Goal: Task Accomplishment & Management: Manage account settings

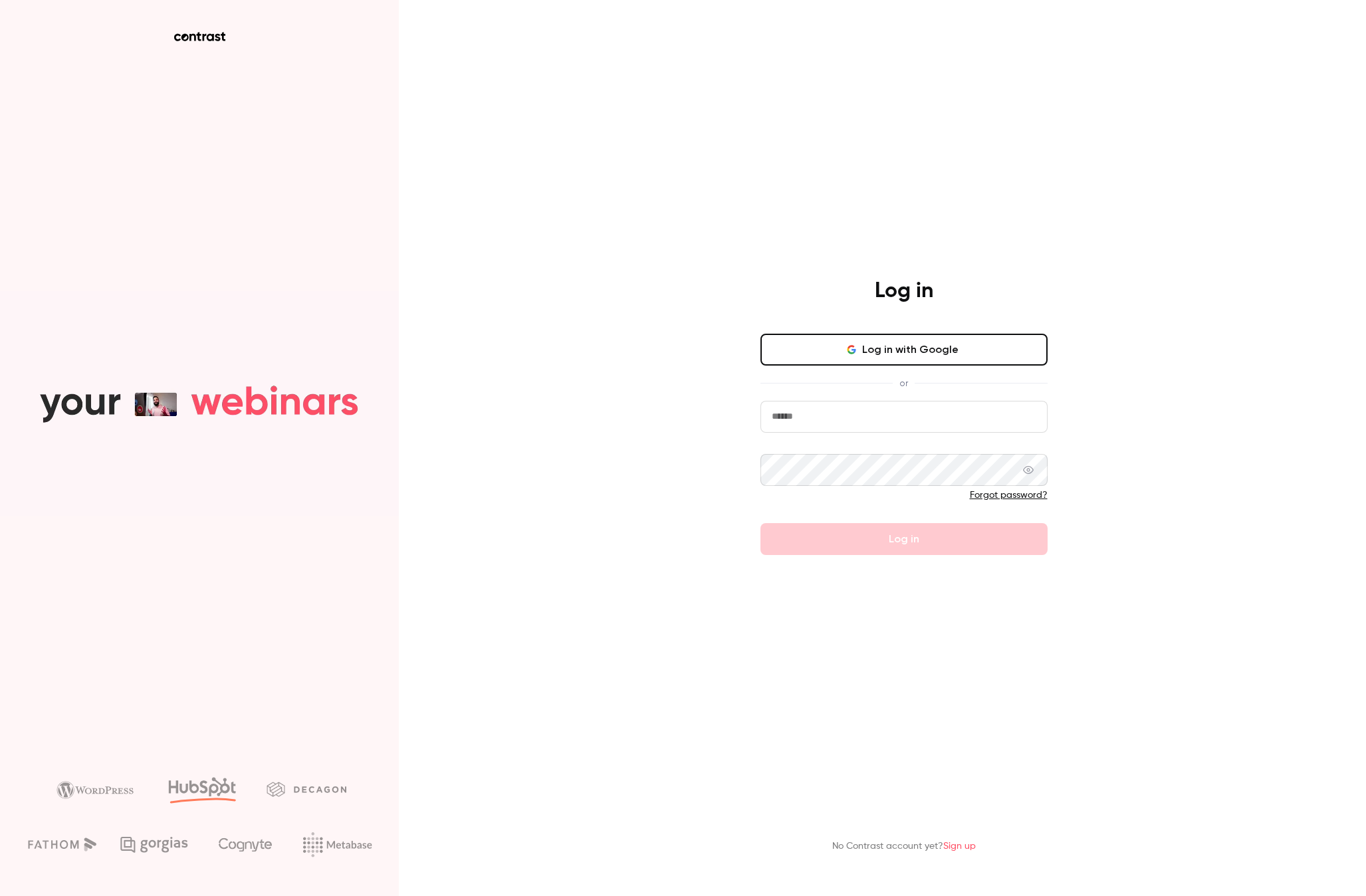
type input "**********"
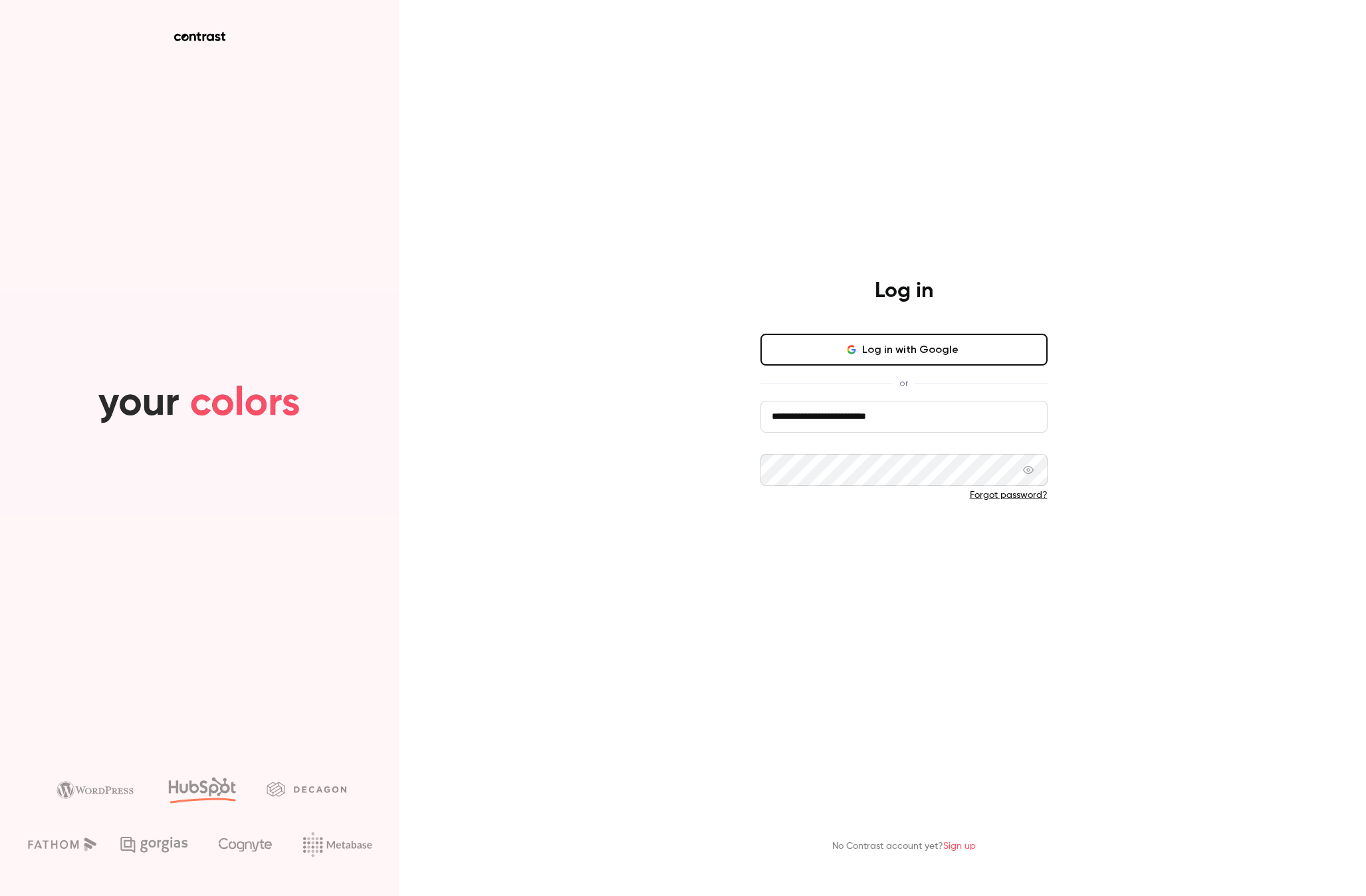
click at [927, 539] on button "Log in" at bounding box center [904, 539] width 287 height 31
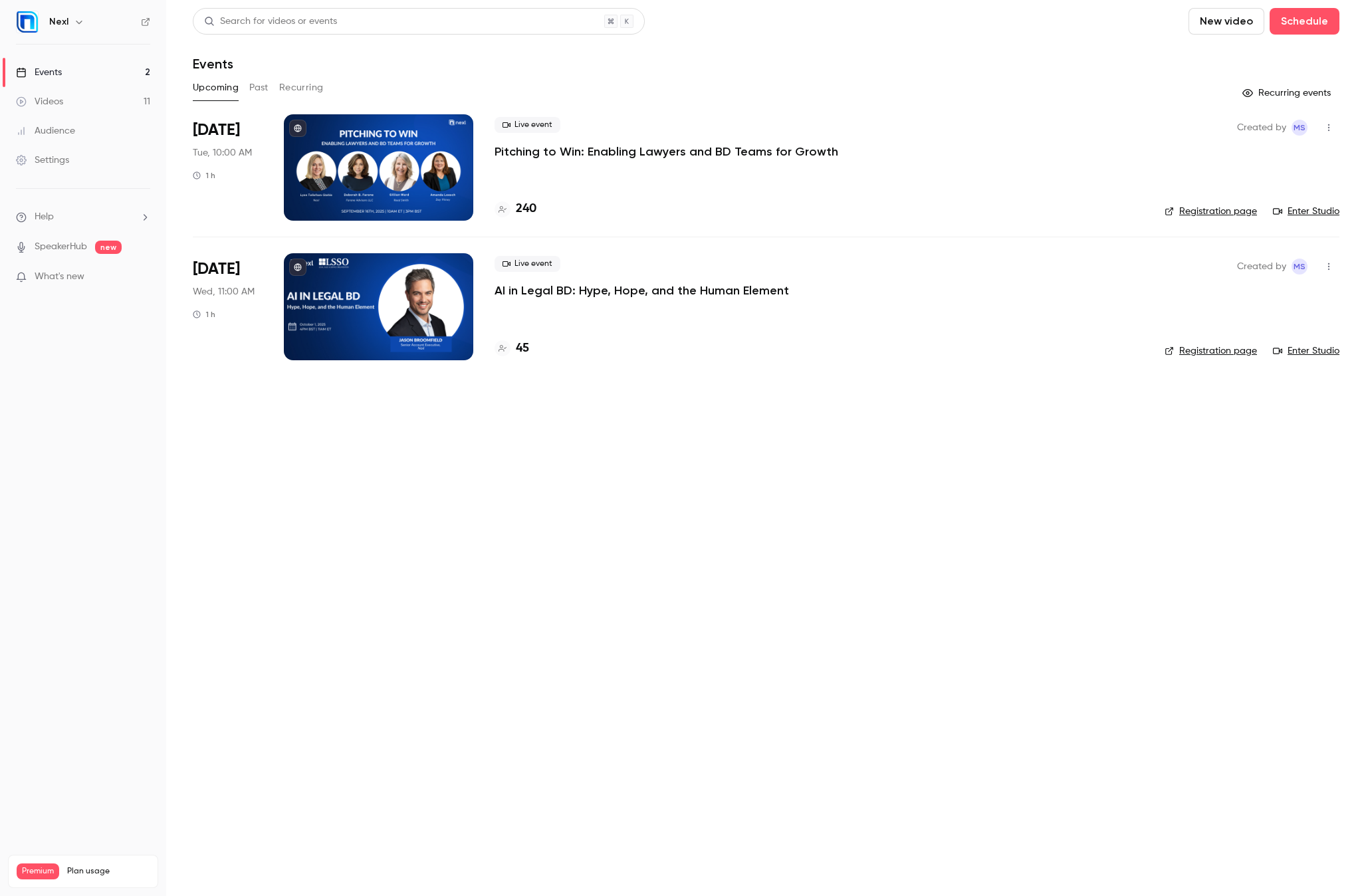
click at [377, 142] on div at bounding box center [379, 167] width 190 height 106
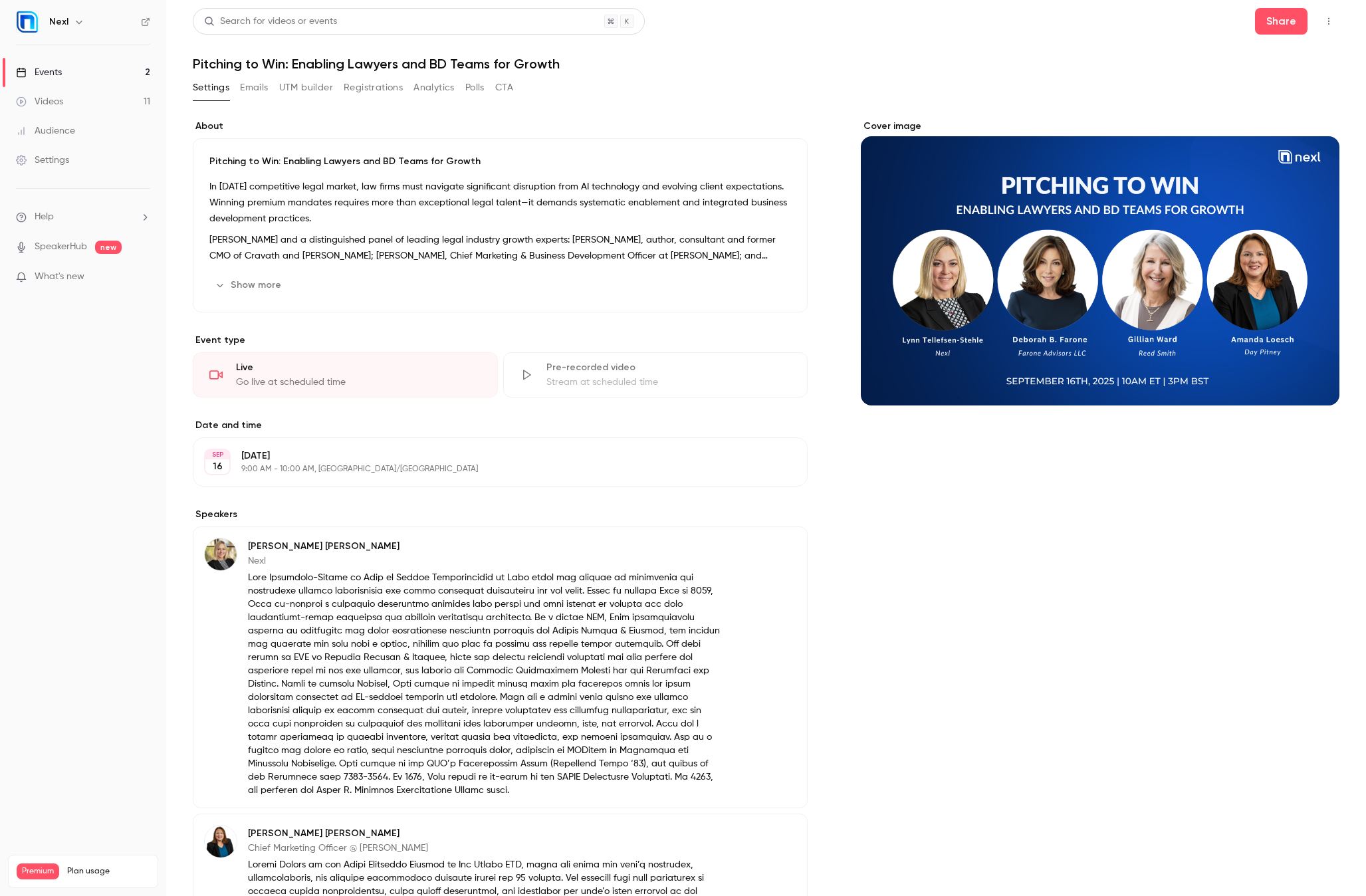
click at [383, 87] on button "Registrations" at bounding box center [374, 88] width 59 height 22
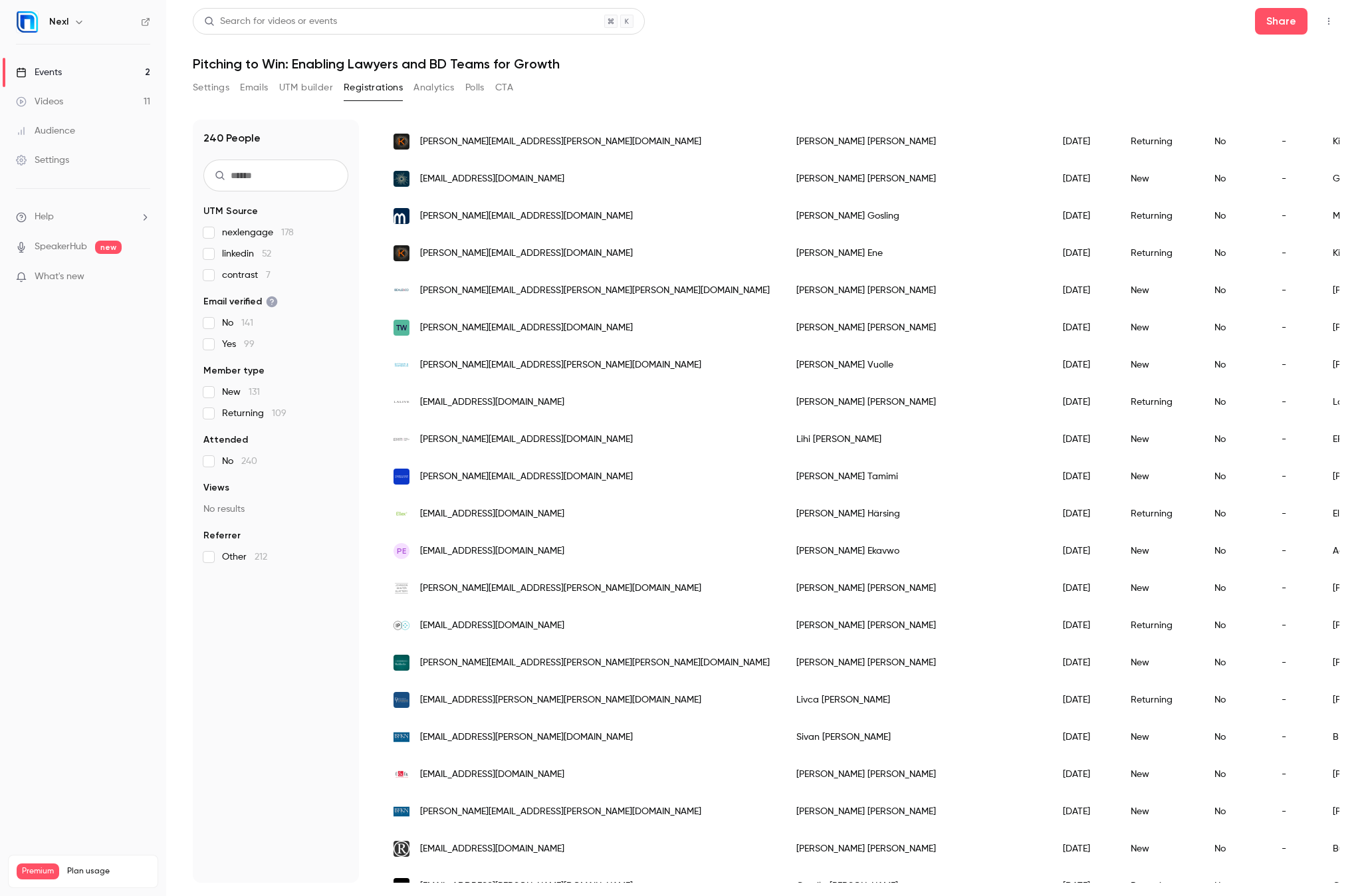
scroll to position [350, 0]
click at [48, 125] on div "Audience" at bounding box center [45, 131] width 59 height 14
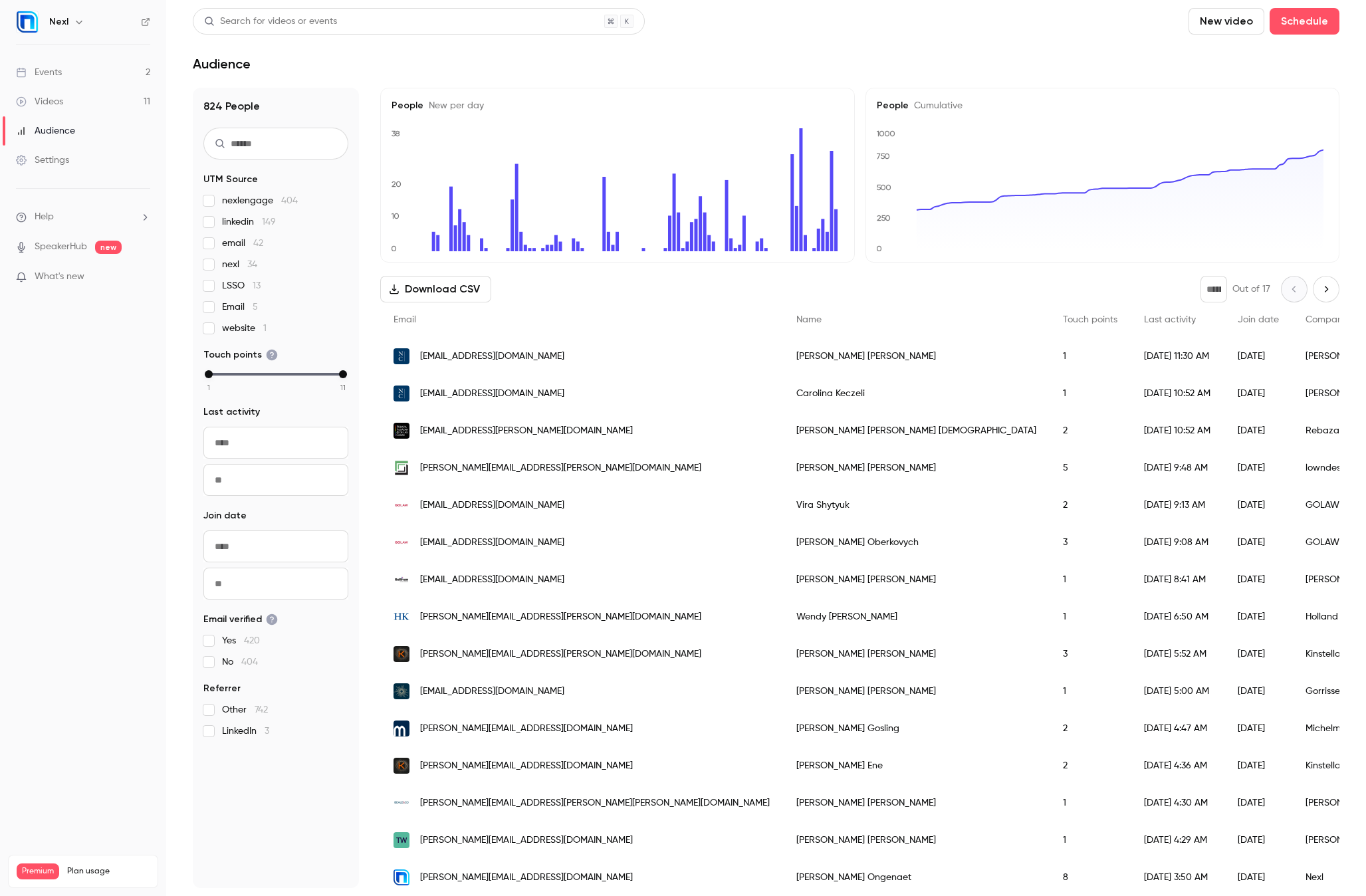
click at [59, 71] on div "Events" at bounding box center [38, 73] width 46 height 14
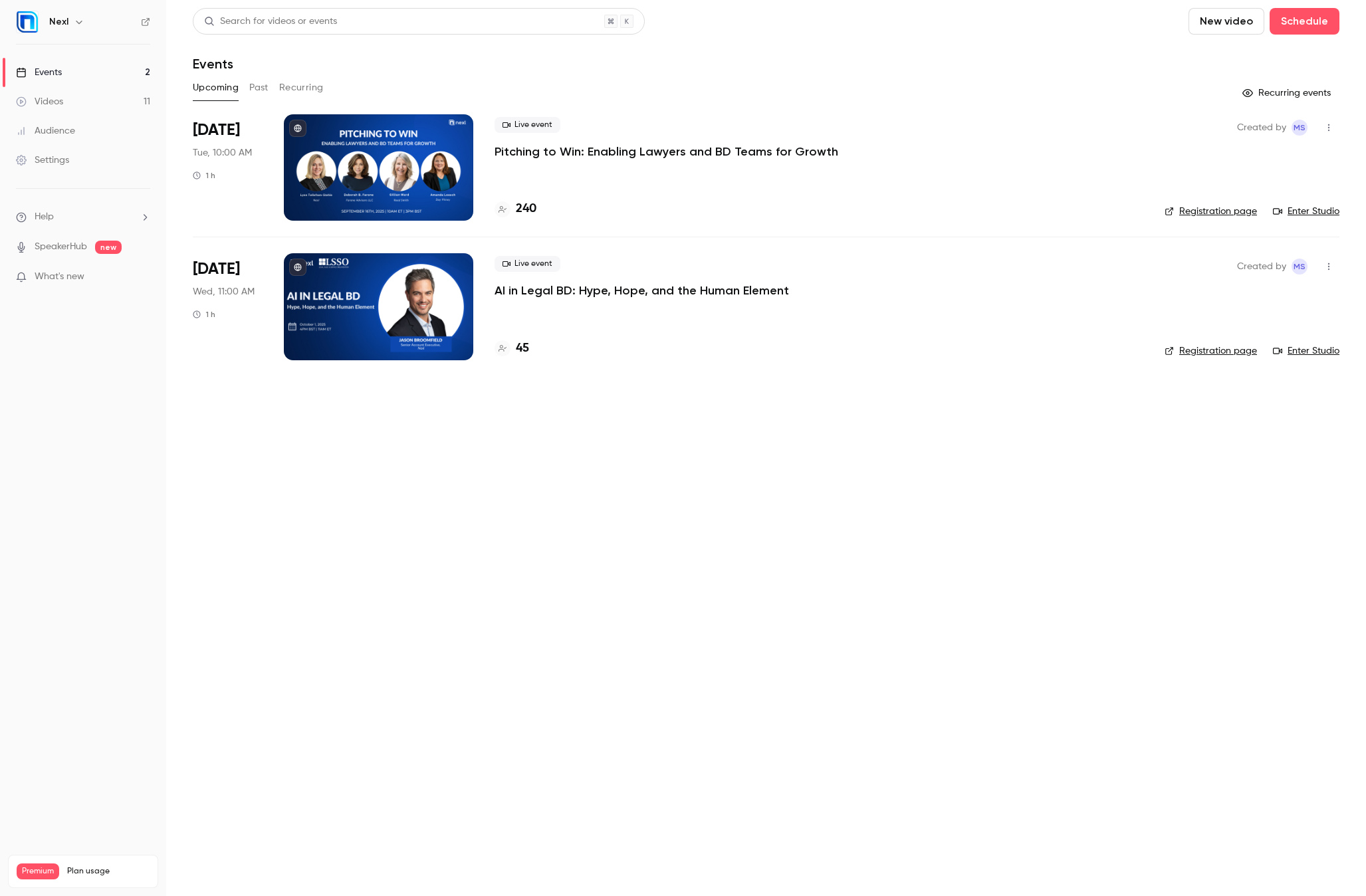
click at [435, 132] on div at bounding box center [379, 167] width 190 height 106
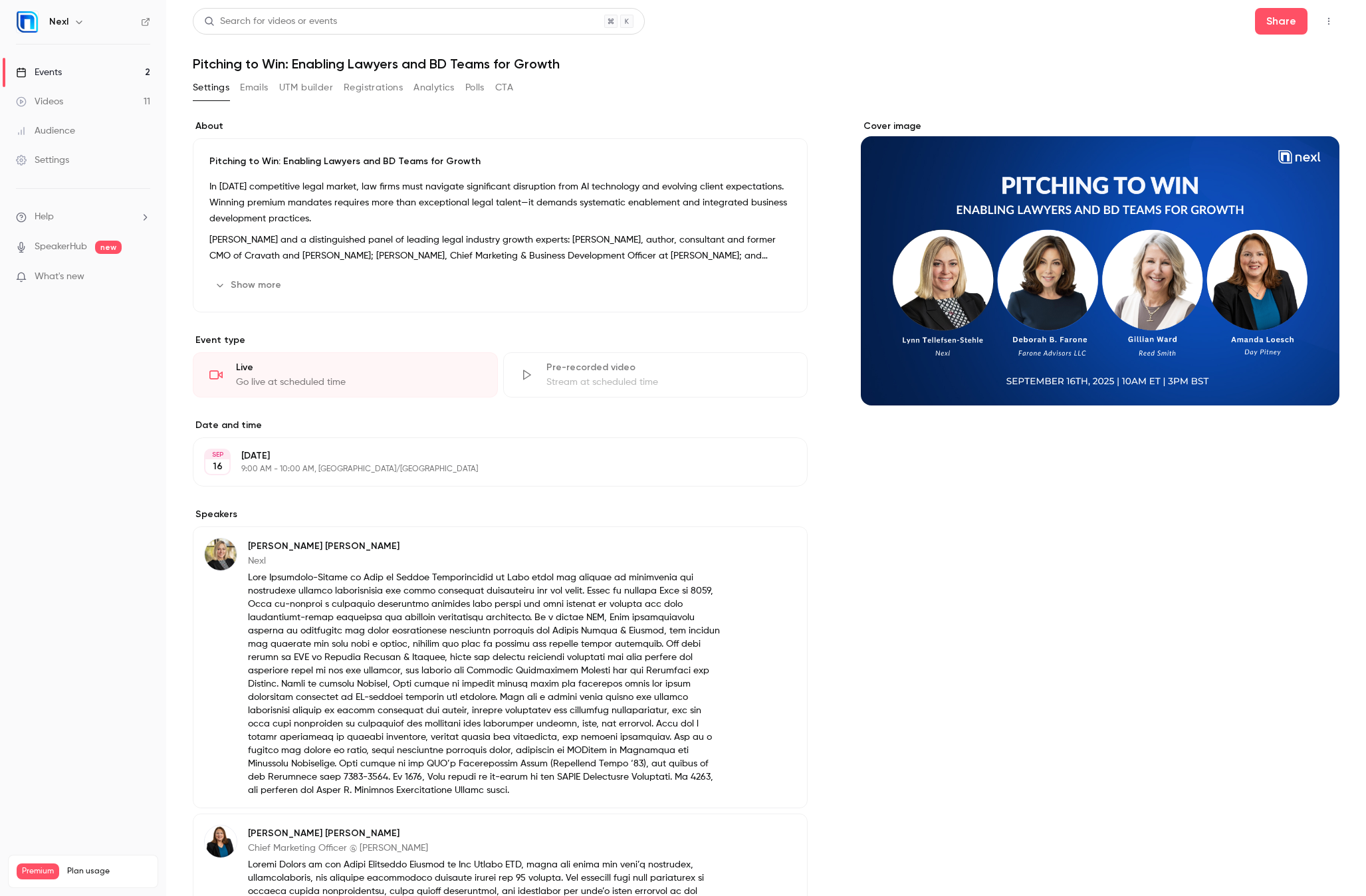
click at [441, 87] on button "Analytics" at bounding box center [435, 88] width 41 height 22
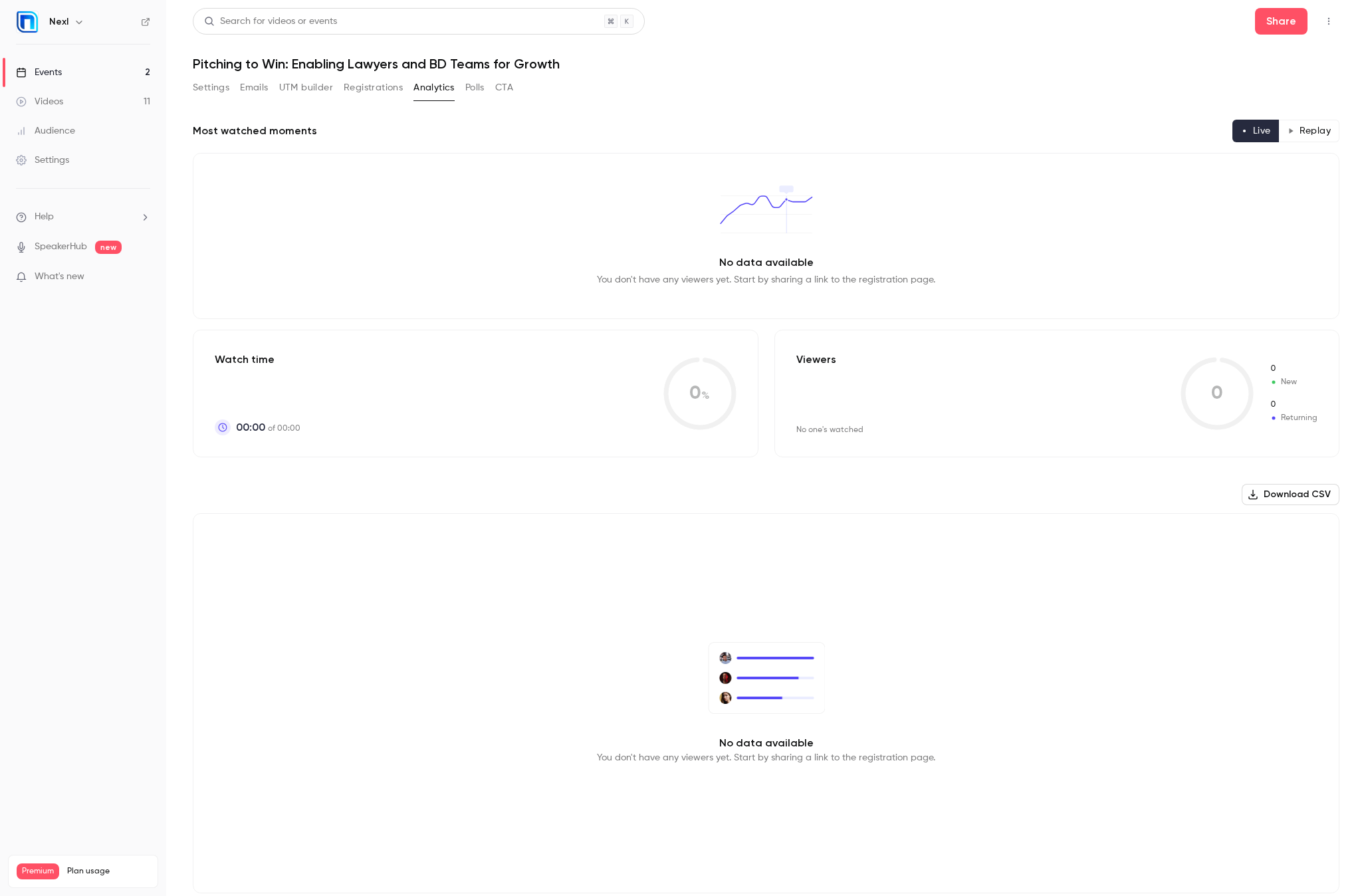
click at [371, 86] on button "Registrations" at bounding box center [374, 88] width 59 height 22
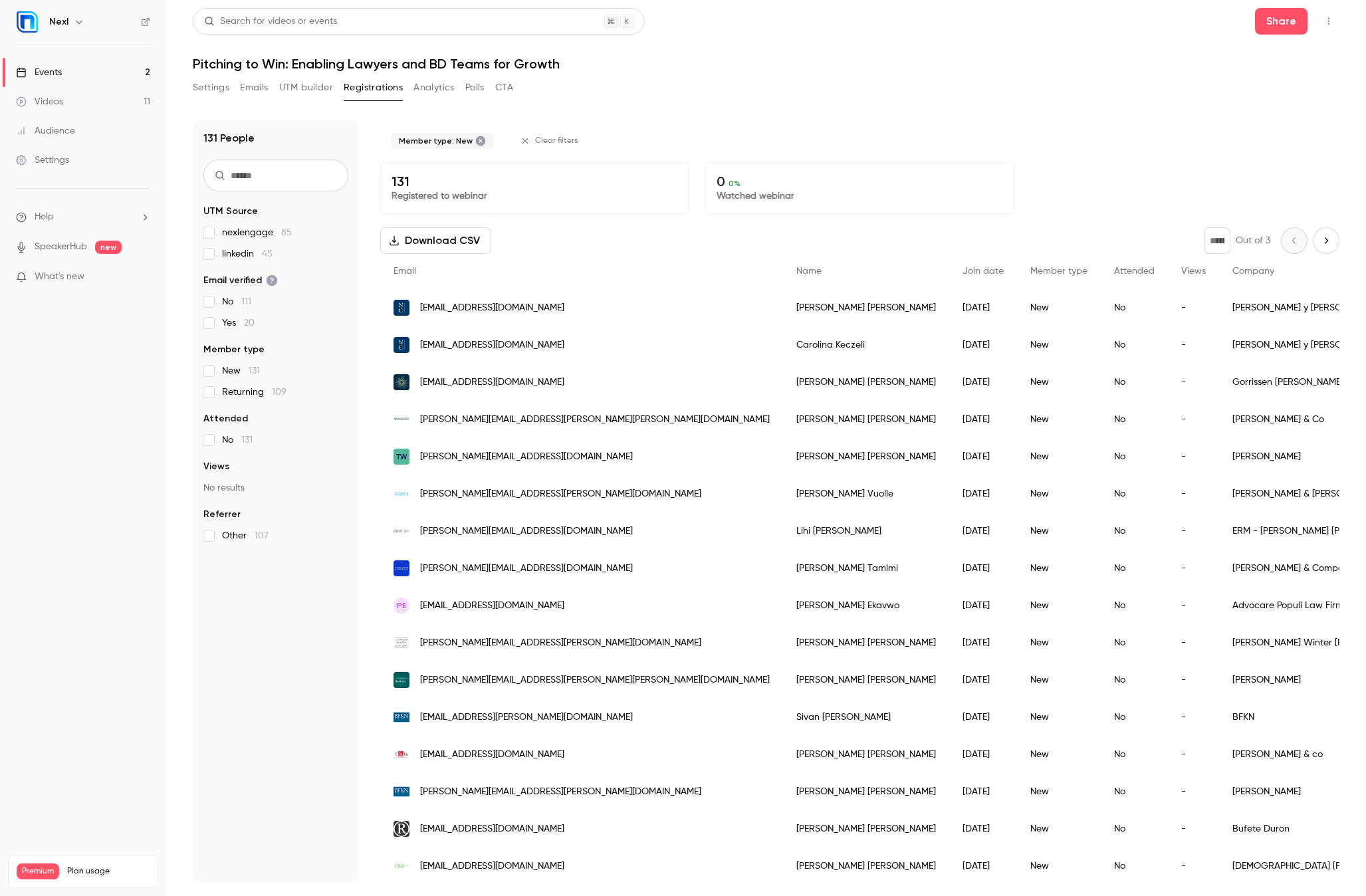
click at [47, 131] on div "Audience" at bounding box center [45, 131] width 59 height 14
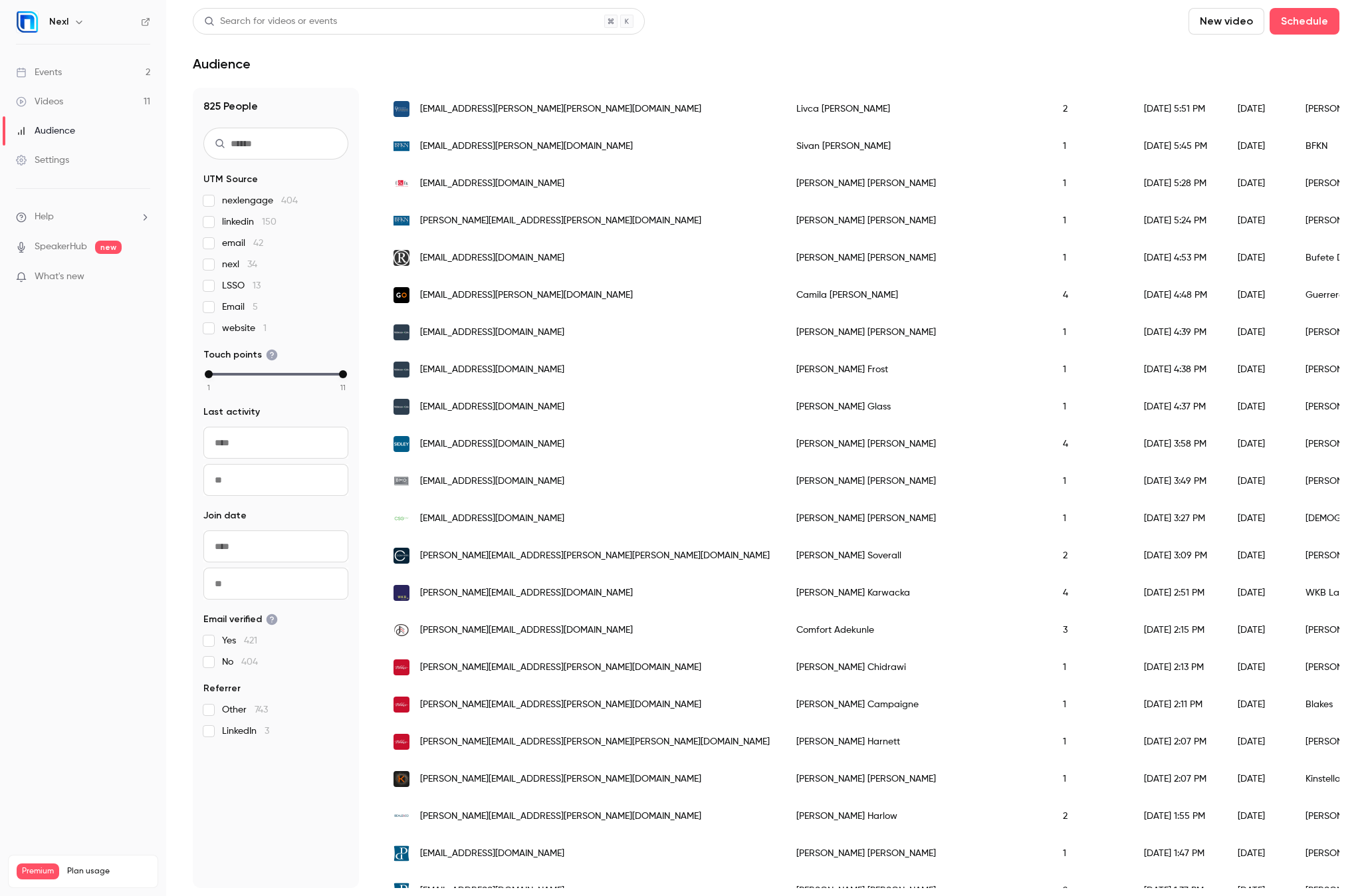
scroll to position [1253, 0]
